Goal: Information Seeking & Learning: Compare options

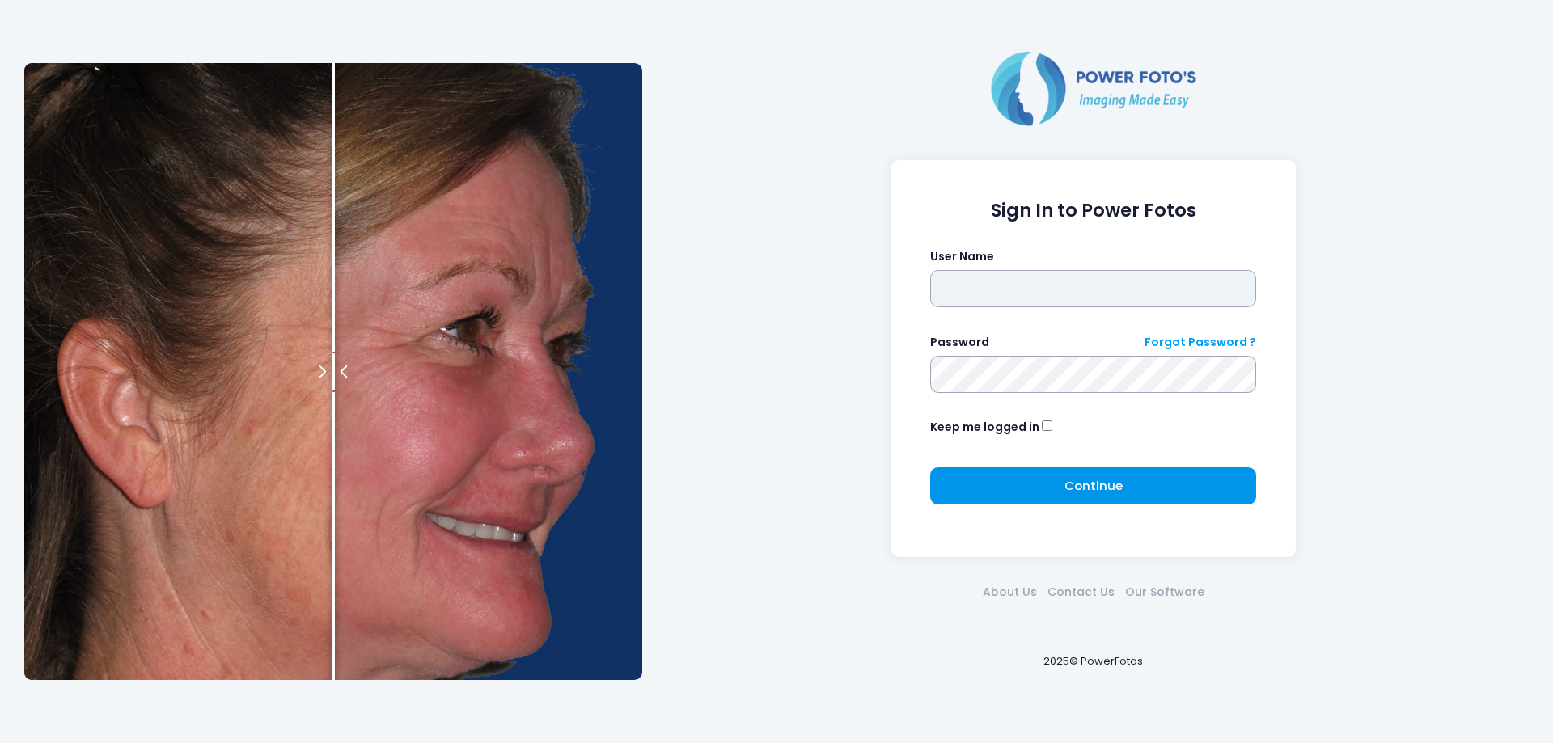
type input "*****"
click at [1140, 488] on button "Continue Please wait..." at bounding box center [1093, 485] width 326 height 37
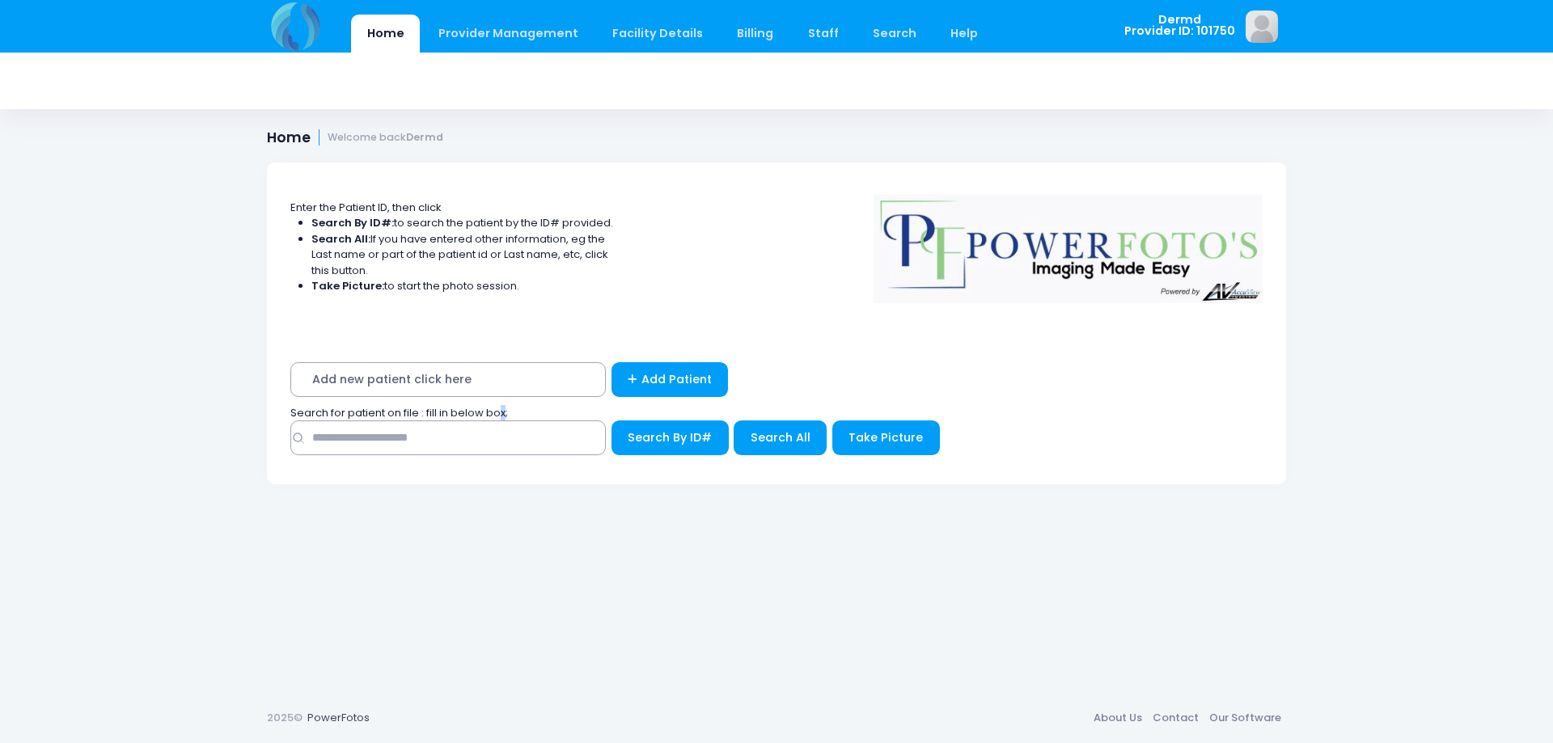
click at [505, 418] on span "Search for patient on file : fill in below box;" at bounding box center [399, 412] width 218 height 15
click at [516, 453] on input "text" at bounding box center [447, 438] width 315 height 35
type input "******"
click at [752, 431] on span "Search All" at bounding box center [780, 437] width 60 height 16
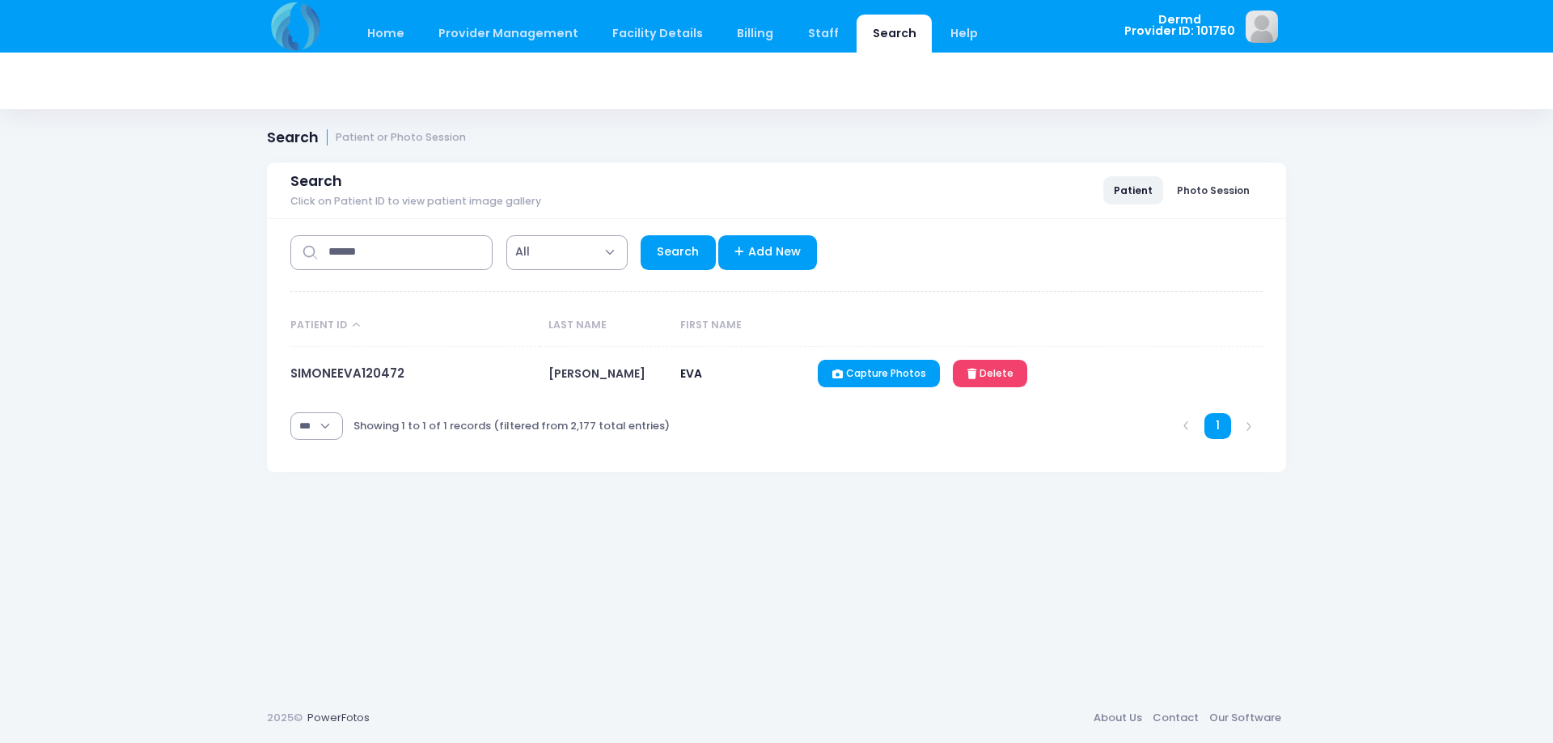
select select "***"
click at [381, 381] on link "SIMONEEVA120472" at bounding box center [347, 373] width 114 height 17
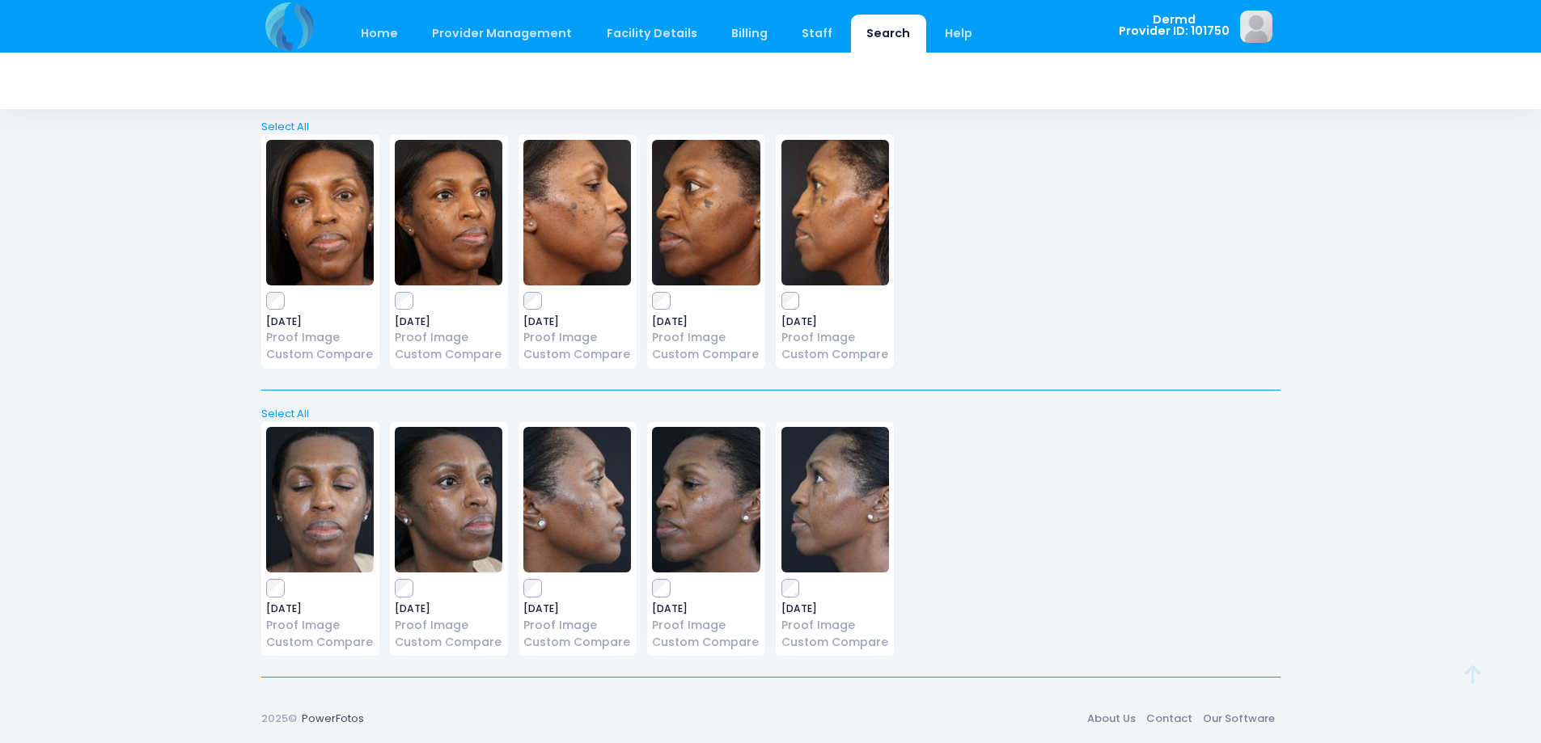
scroll to position [82, 0]
click at [317, 506] on img at bounding box center [320, 499] width 108 height 146
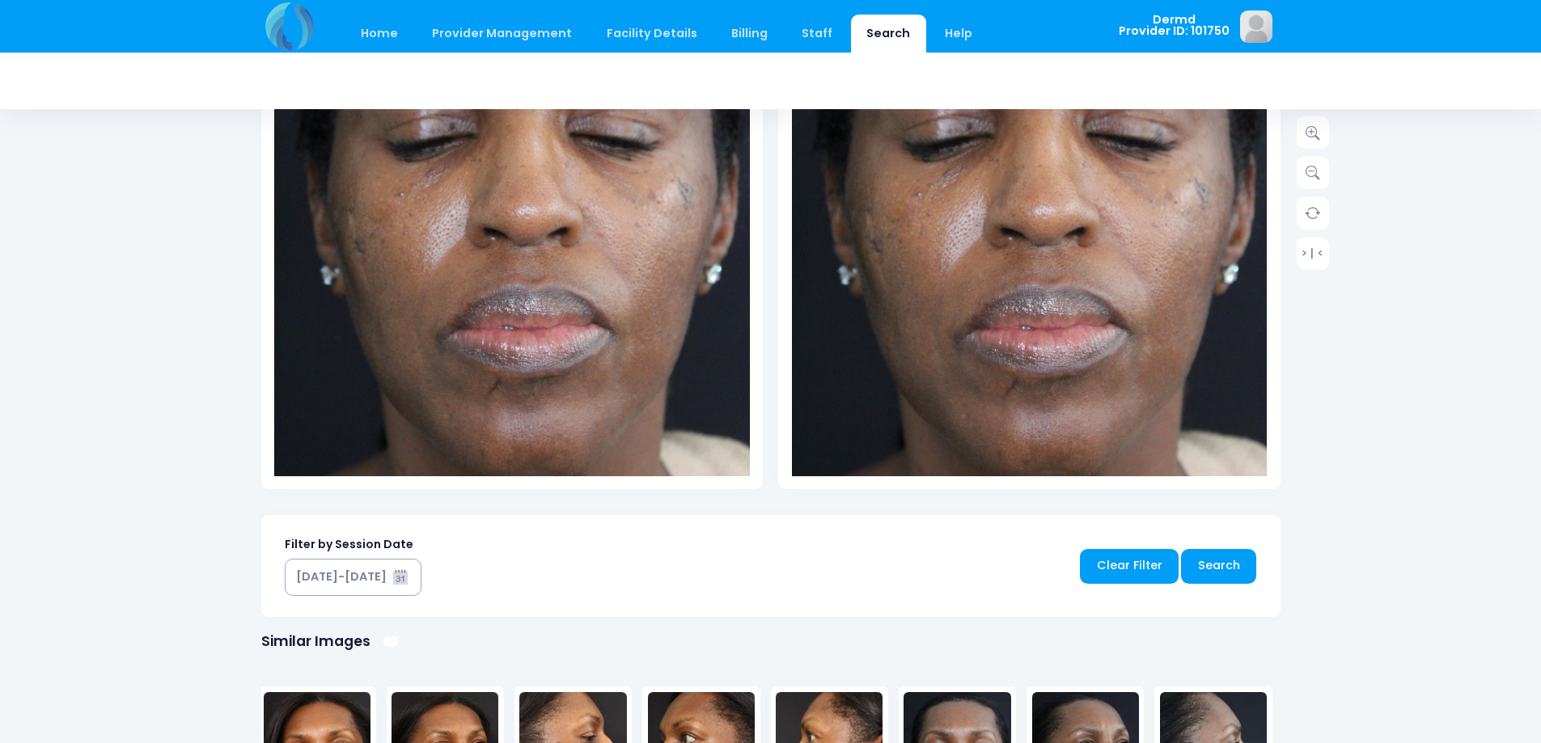
scroll to position [566, 0]
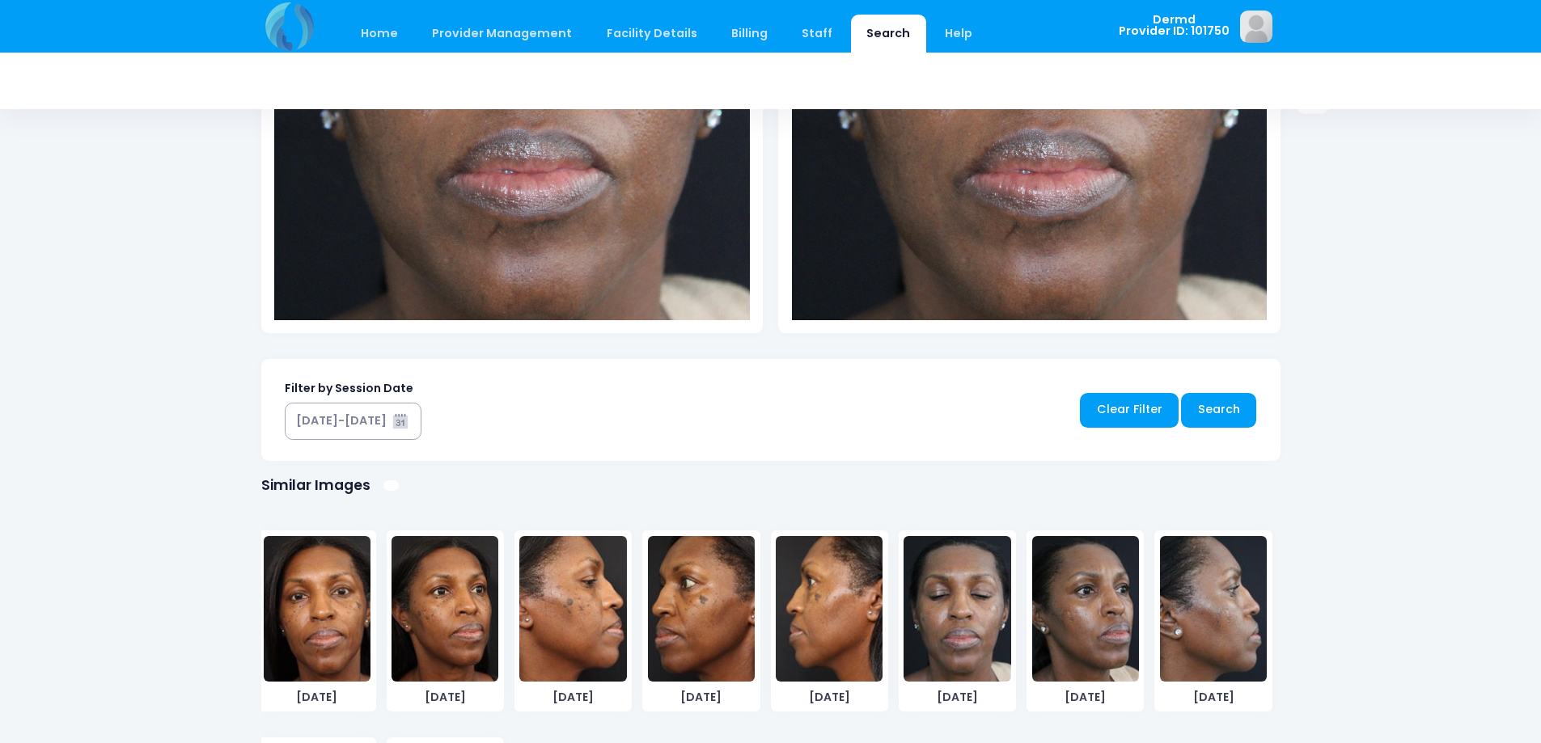
click at [1085, 603] on img at bounding box center [1085, 609] width 107 height 146
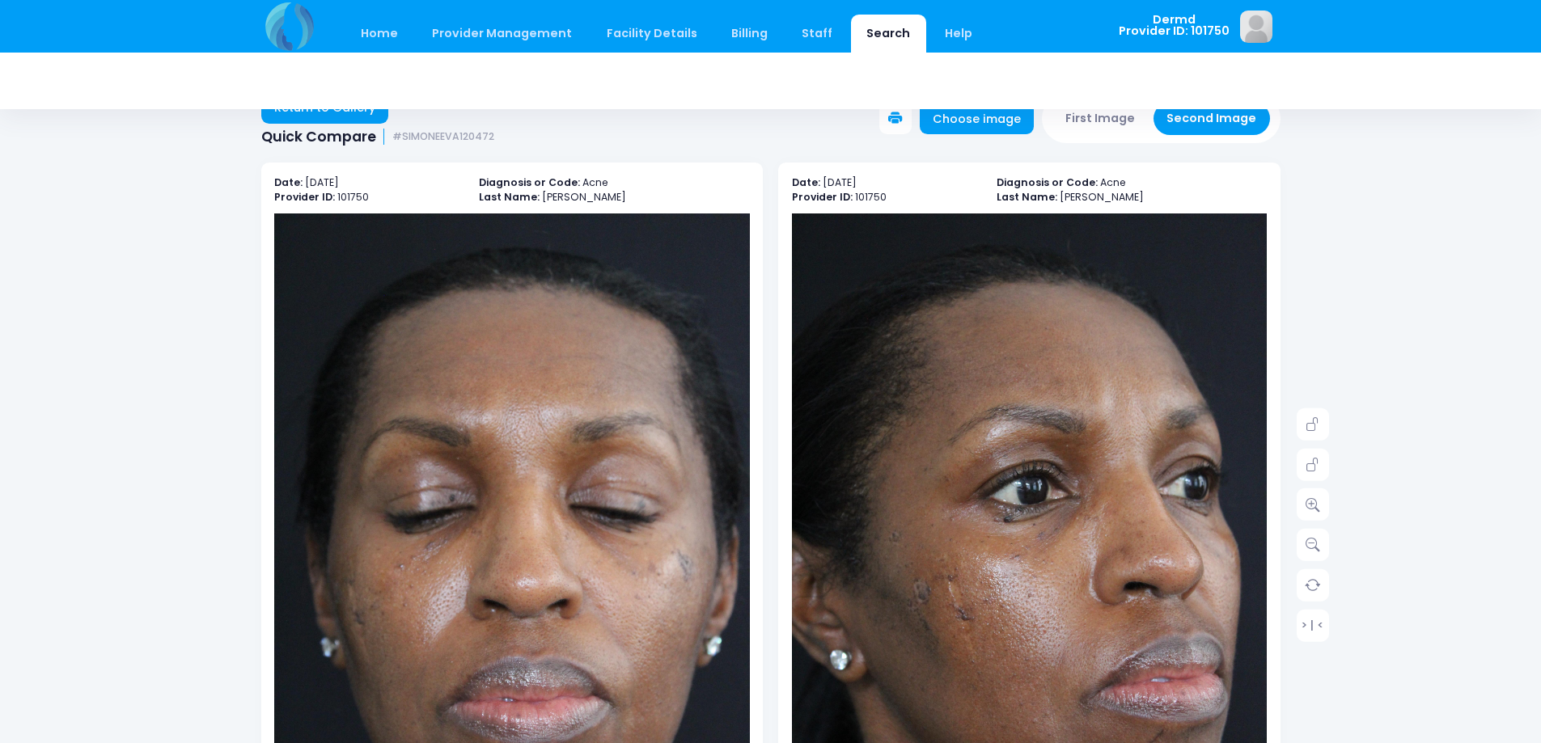
scroll to position [0, 0]
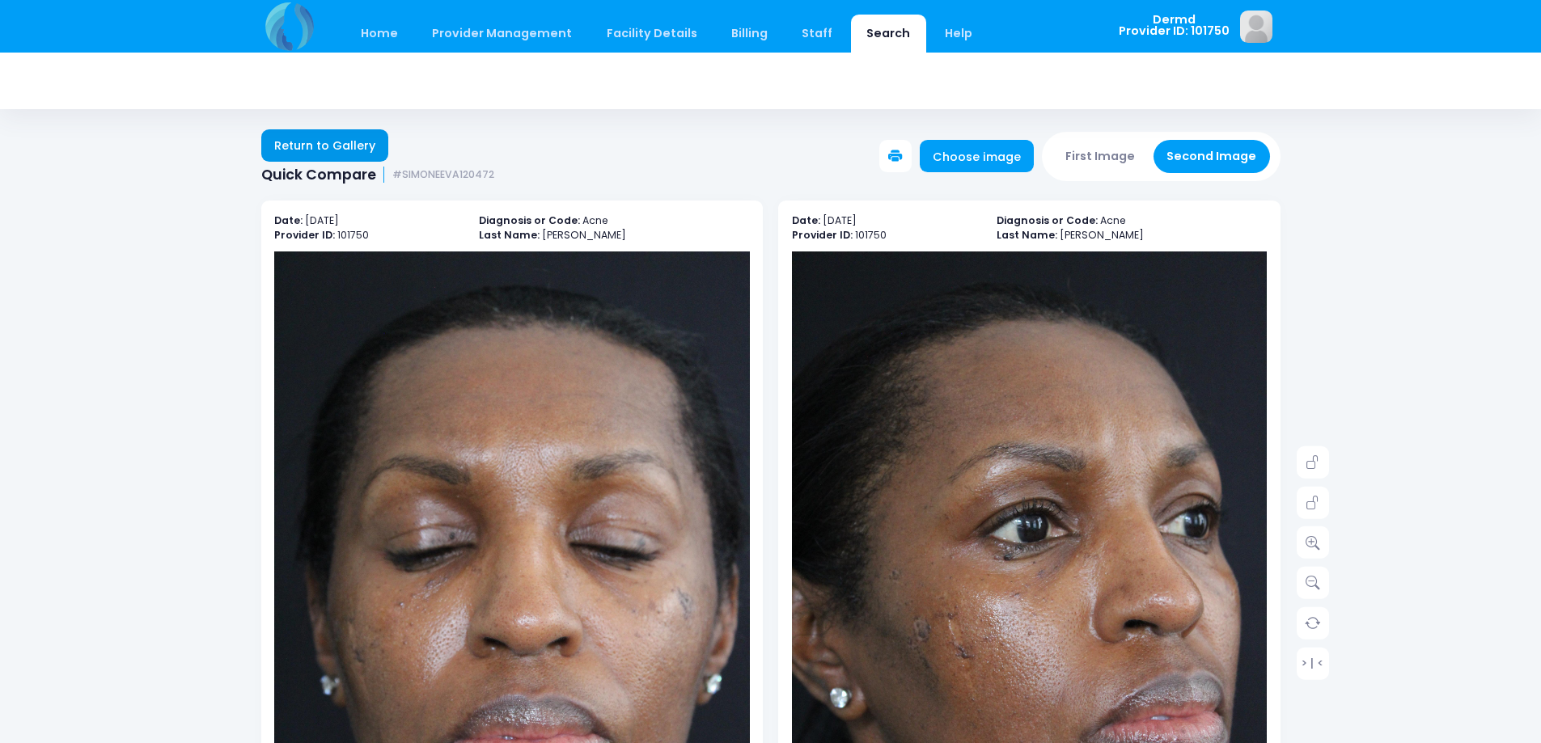
click at [334, 146] on link "Return to Gallery" at bounding box center [325, 145] width 128 height 32
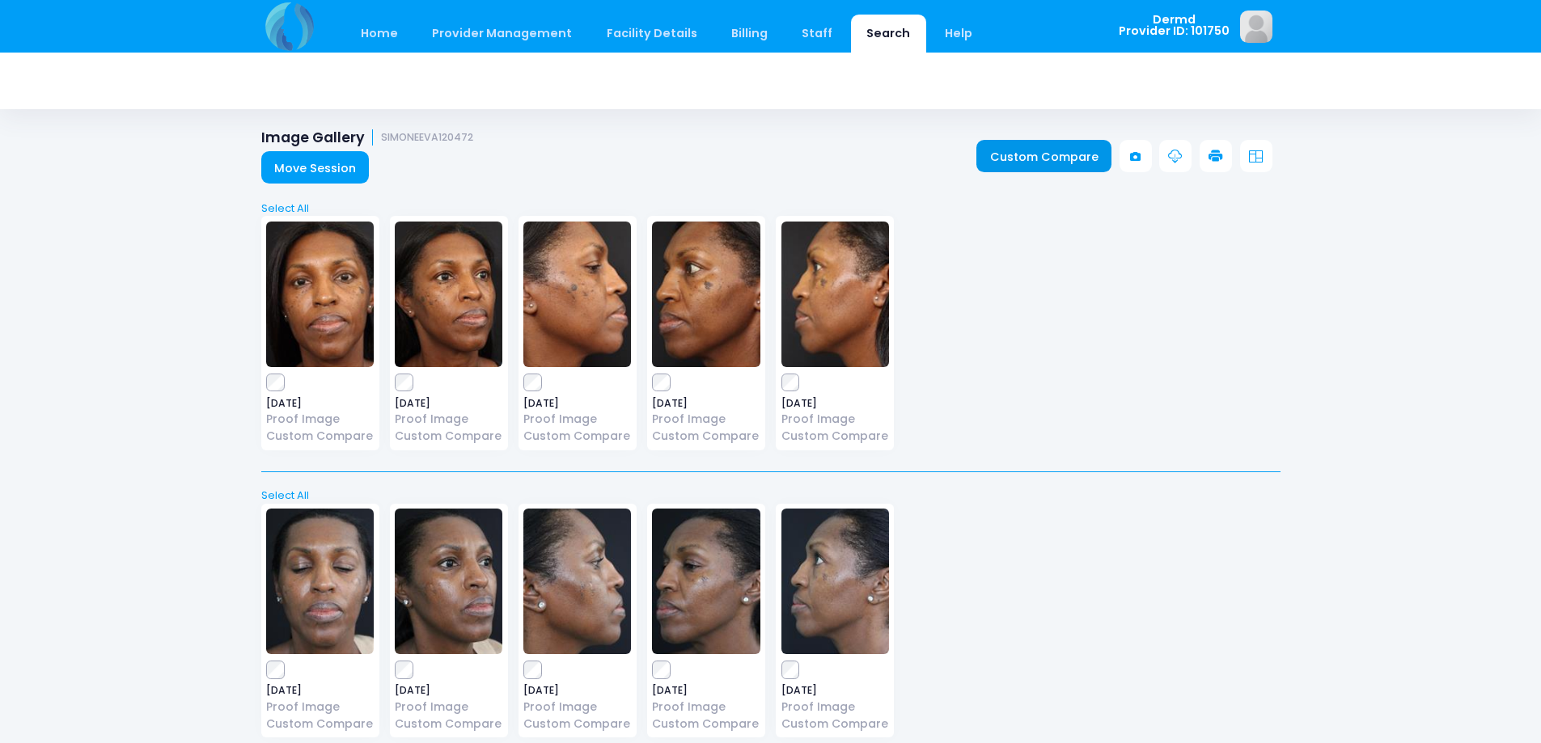
click at [1052, 155] on link "Custom Compare" at bounding box center [1043, 156] width 135 height 32
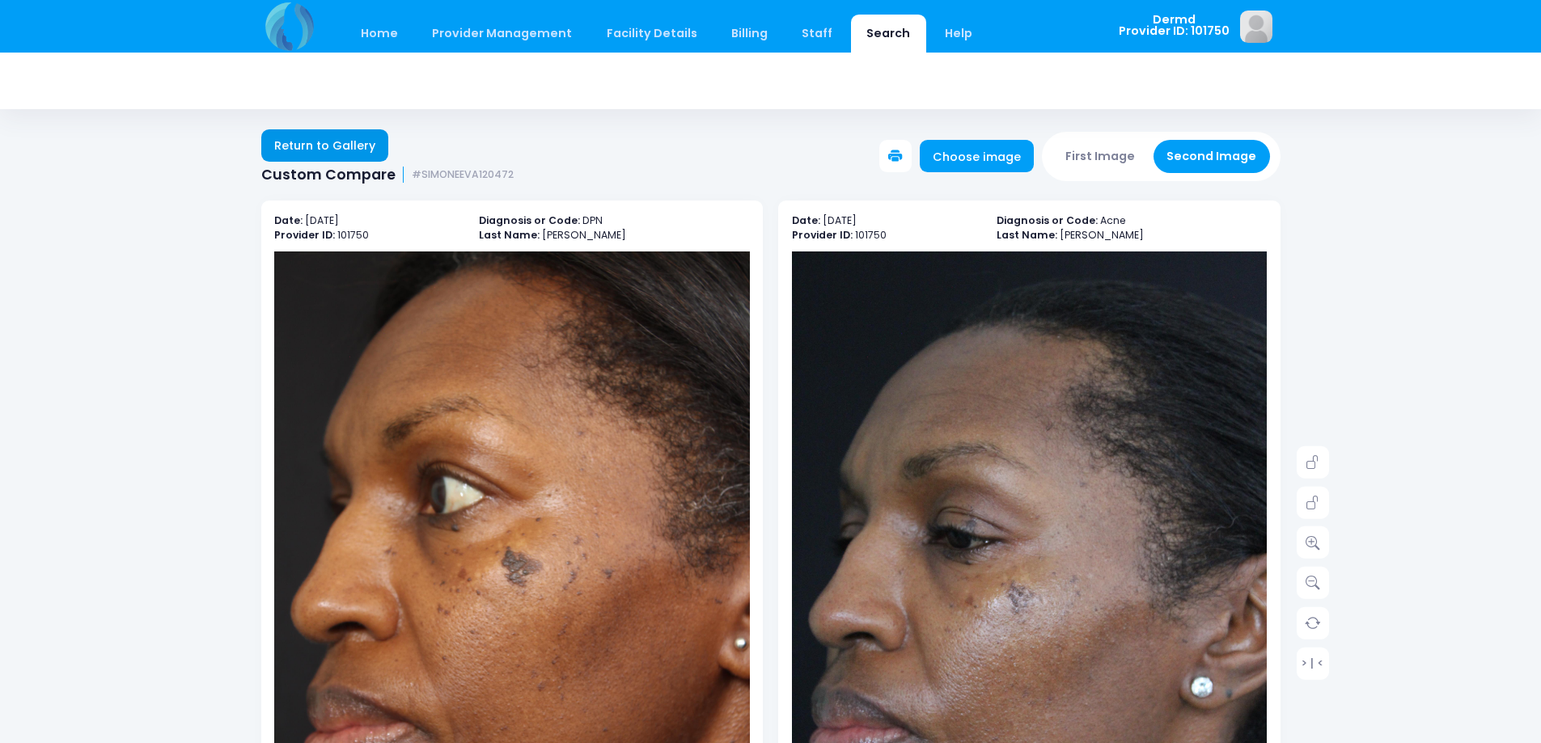
click at [321, 141] on link "Return to Gallery" at bounding box center [325, 145] width 128 height 32
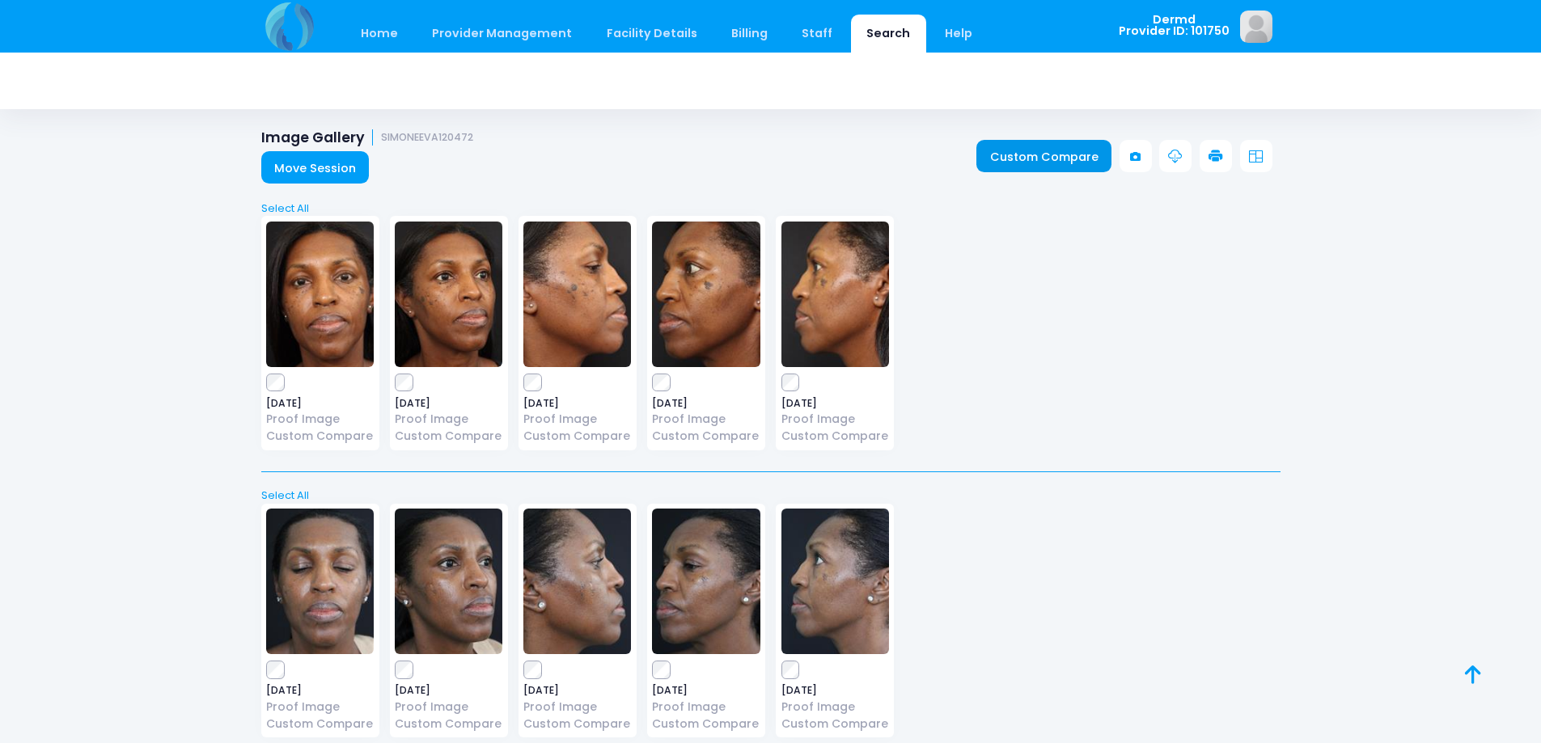
click at [1024, 152] on link "Custom Compare" at bounding box center [1043, 156] width 135 height 32
